Goal: Register for event/course

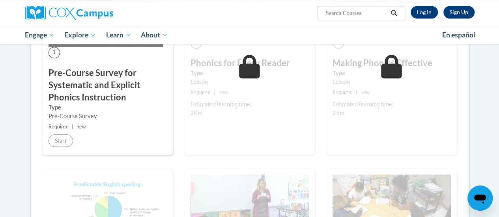
scroll to position [250, 0]
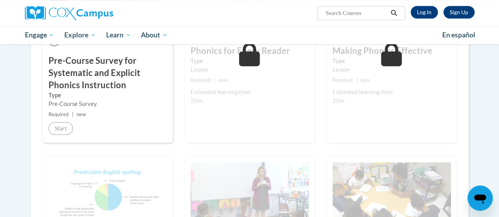
drag, startPoint x: 0, startPoint y: 0, endPoint x: 185, endPoint y: 110, distance: 215.1
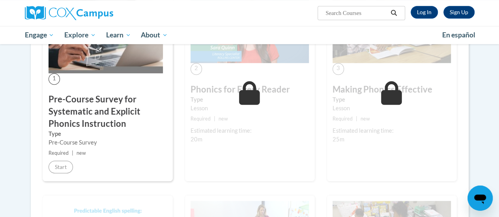
scroll to position [207, 0]
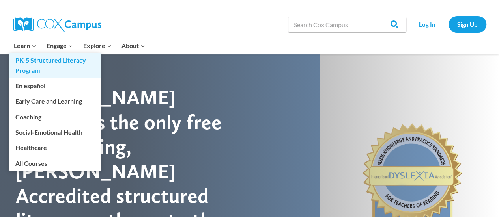
click at [23, 61] on link "PK-5 Structured Literacy Program" at bounding box center [55, 65] width 92 height 25
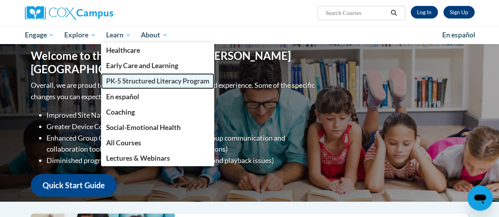
click at [126, 78] on span "PK-5 Structured Literacy Program" at bounding box center [157, 81] width 103 height 8
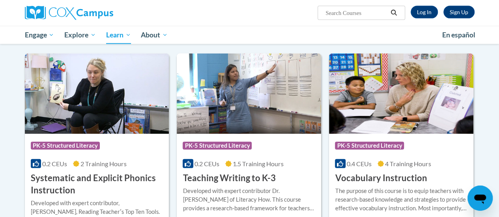
scroll to position [852, 0]
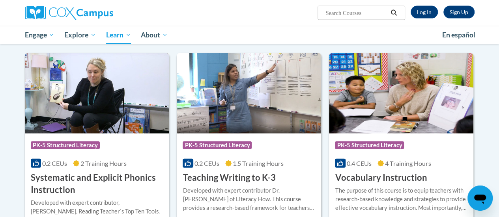
click at [133, 118] on img at bounding box center [97, 93] width 144 height 80
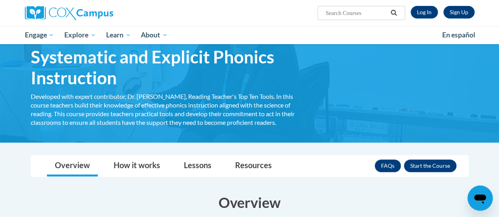
scroll to position [35, 0]
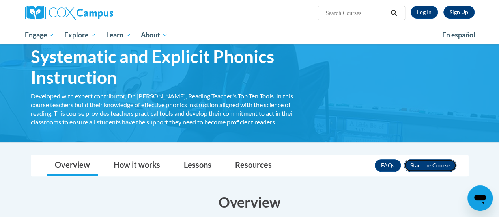
click at [428, 164] on button "Enroll" at bounding box center [430, 165] width 52 height 13
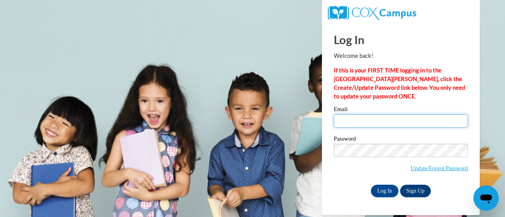
type input "[EMAIL_ADDRESS][DOMAIN_NAME]"
click at [396, 115] on input "[EMAIL_ADDRESS][DOMAIN_NAME]" at bounding box center [401, 120] width 134 height 13
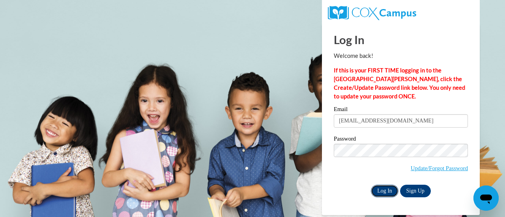
click at [387, 189] on input "Log In" at bounding box center [385, 191] width 28 height 13
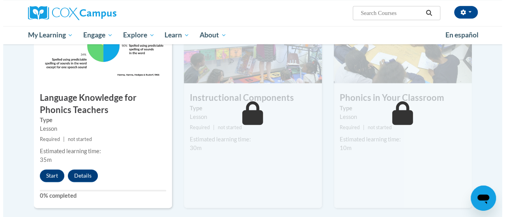
scroll to position [428, 0]
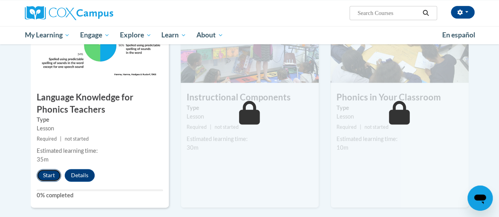
click at [50, 177] on button "Start" at bounding box center [49, 175] width 24 height 13
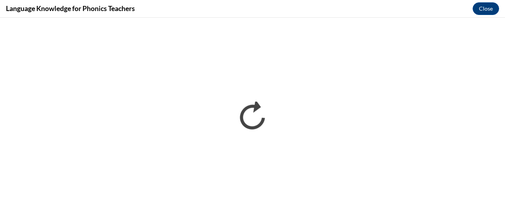
scroll to position [0, 0]
